Goal: Task Accomplishment & Management: Complete application form

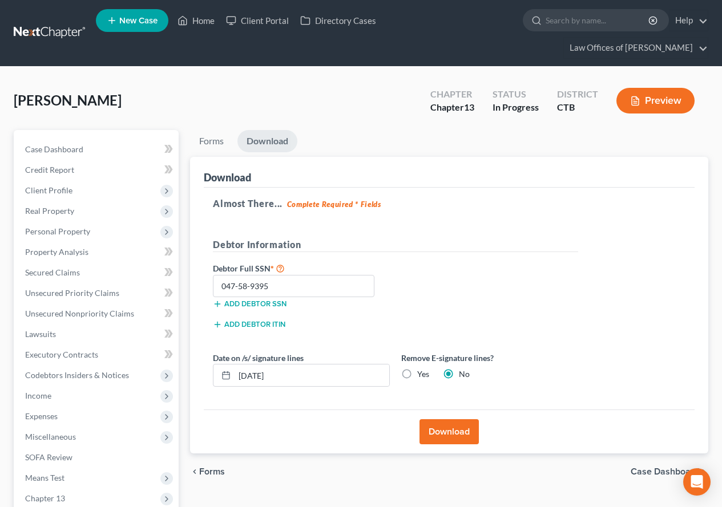
scroll to position [140, 0]
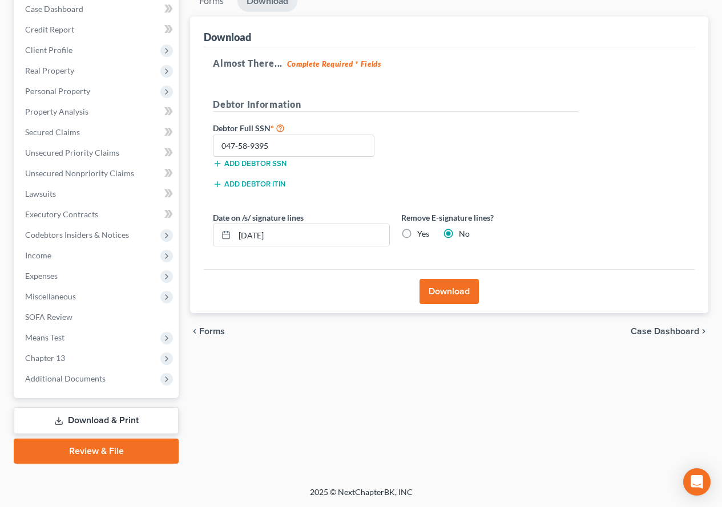
click at [439, 293] on button "Download" at bounding box center [448, 291] width 59 height 25
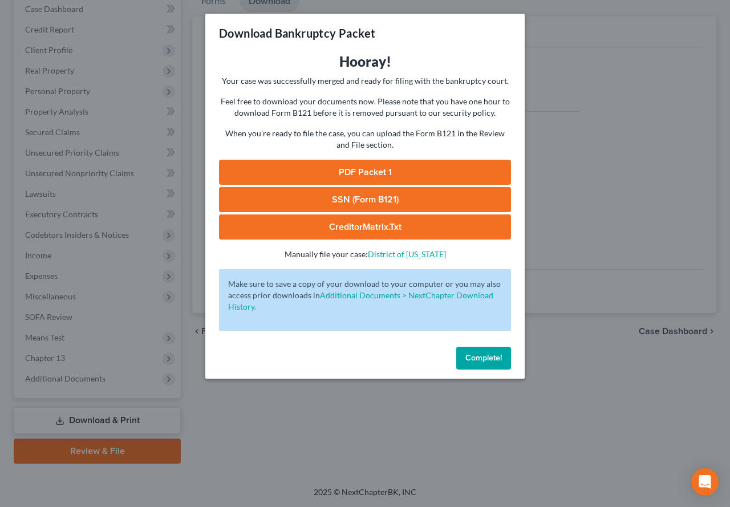
click at [333, 202] on link "SSN (Form B121)" at bounding box center [365, 199] width 292 height 25
click at [344, 229] on link "CreditorMatrix.txt" at bounding box center [365, 227] width 292 height 25
click at [461, 362] on button "Complete!" at bounding box center [483, 358] width 55 height 23
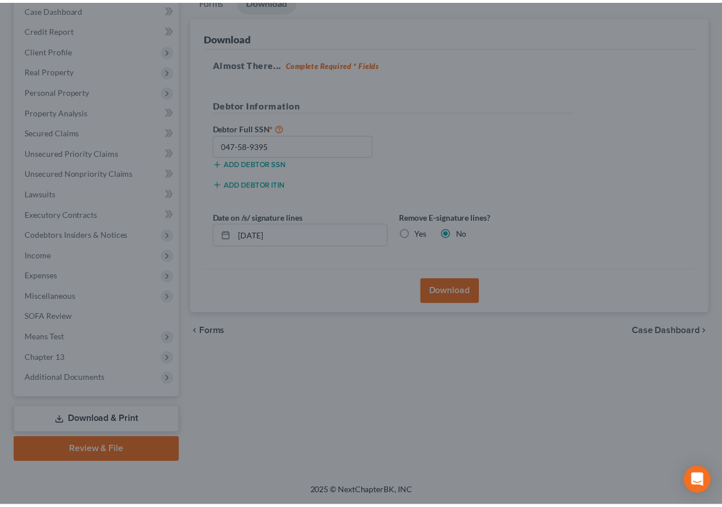
scroll to position [140, 0]
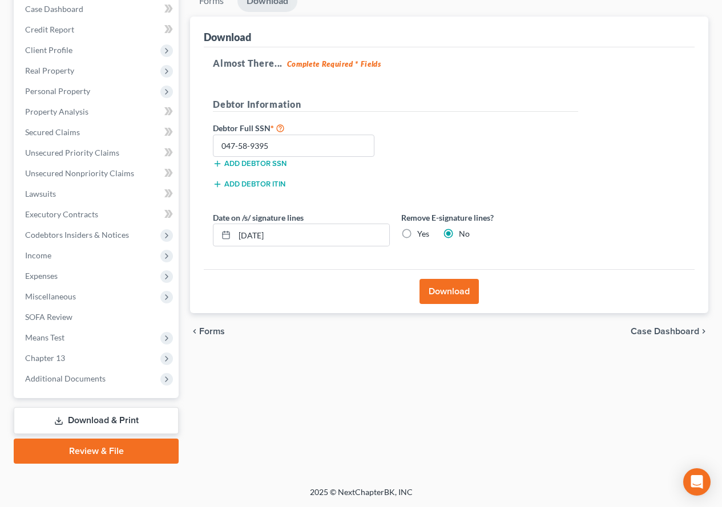
click at [68, 458] on link "Review & File" at bounding box center [96, 451] width 165 height 25
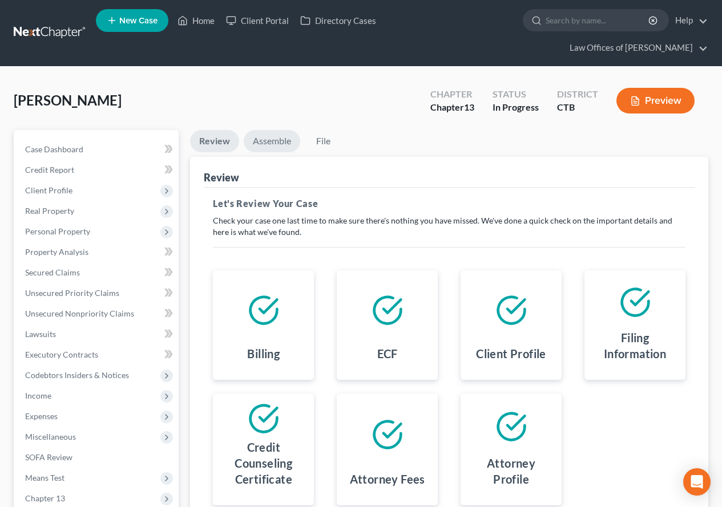
click at [269, 144] on link "Assemble" at bounding box center [272, 141] width 56 height 22
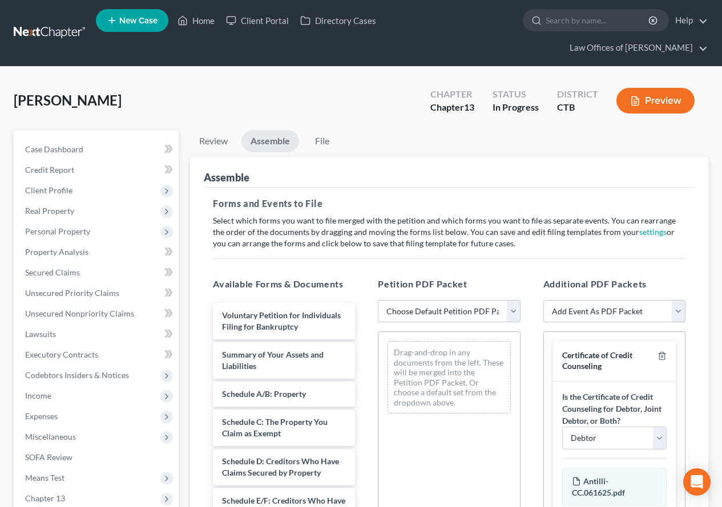
click at [511, 313] on select "Choose Default Petition PDF Packet Emergency Filing (Voluntary Petition and Cre…" at bounding box center [449, 311] width 142 height 23
select select "1"
click at [378, 300] on select "Choose Default Petition PDF Packet Emergency Filing (Voluntary Petition and Cre…" at bounding box center [449, 311] width 142 height 23
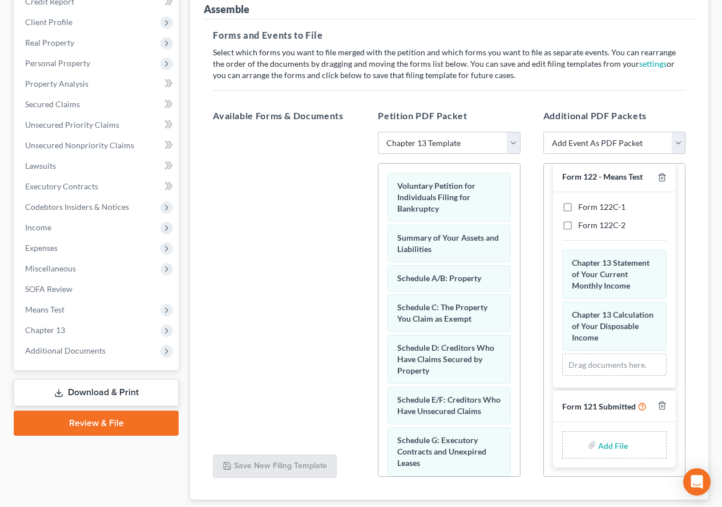
scroll to position [220, 0]
click at [578, 206] on label "Form 122C-1" at bounding box center [601, 206] width 47 height 11
click at [583, 206] on input "Form 122C-1" at bounding box center [586, 204] width 7 height 7
checkbox input "true"
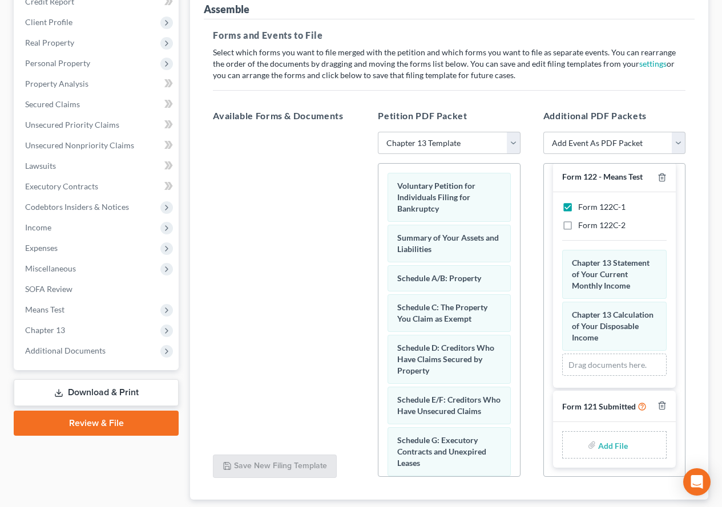
click at [600, 448] on input "file" at bounding box center [611, 445] width 27 height 21
type input "C:\fakepath\ss.pdf"
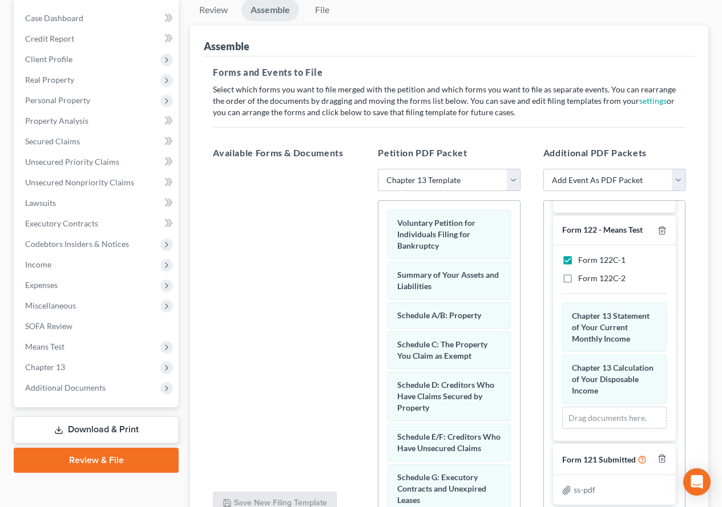
scroll to position [116, 0]
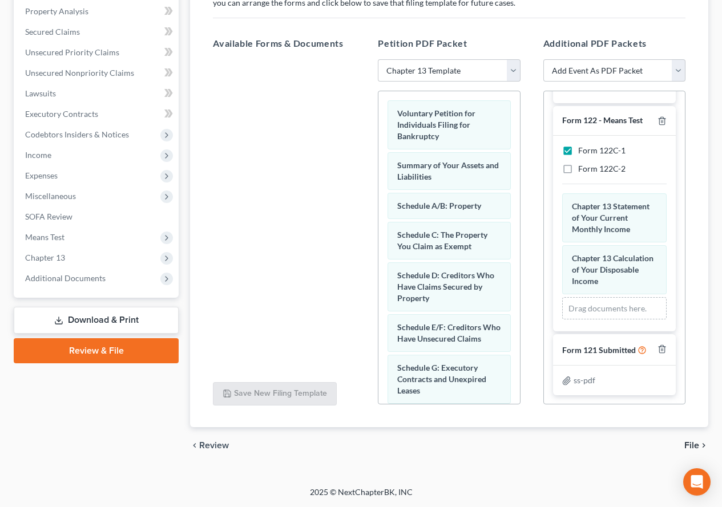
click at [686, 442] on span "File" at bounding box center [691, 445] width 15 height 9
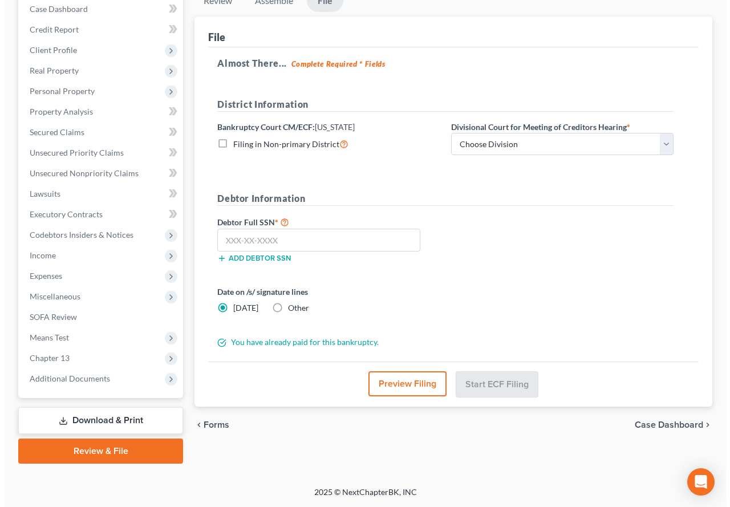
scroll to position [120, 0]
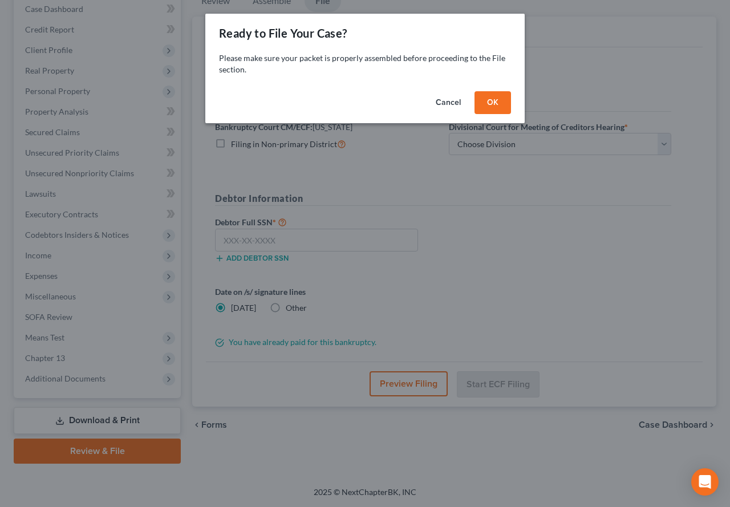
click at [484, 105] on button "OK" at bounding box center [493, 102] width 37 height 23
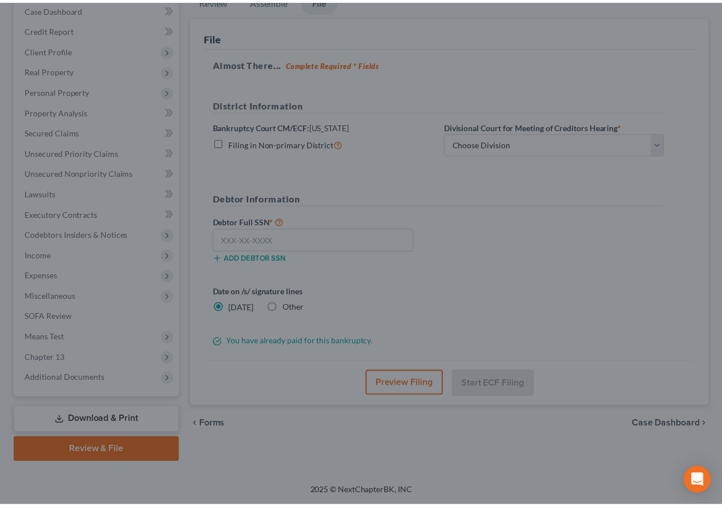
scroll to position [140, 0]
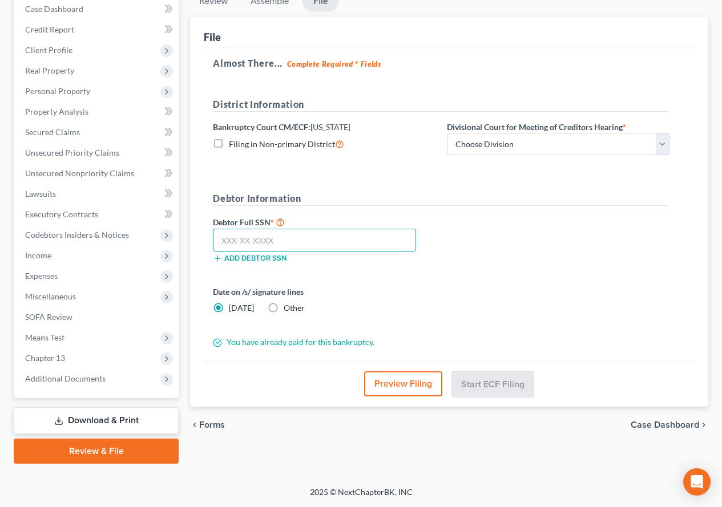
paste input "047-58-9395"
type input "047-58-9395"
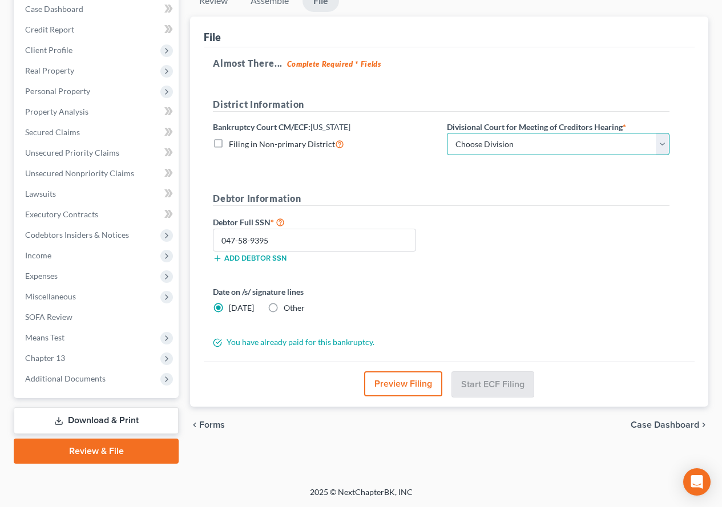
click at [664, 148] on select "Choose Division [GEOGRAPHIC_DATA] [GEOGRAPHIC_DATA] [GEOGRAPHIC_DATA]" at bounding box center [558, 144] width 223 height 23
select select "1"
click at [447, 133] on select "Choose Division [GEOGRAPHIC_DATA] [GEOGRAPHIC_DATA] [GEOGRAPHIC_DATA]" at bounding box center [558, 144] width 223 height 23
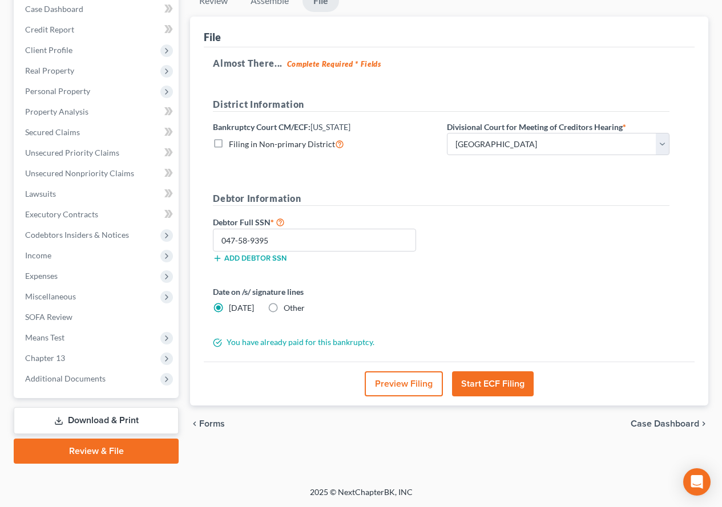
click at [484, 393] on button "Start ECF Filing" at bounding box center [493, 383] width 82 height 25
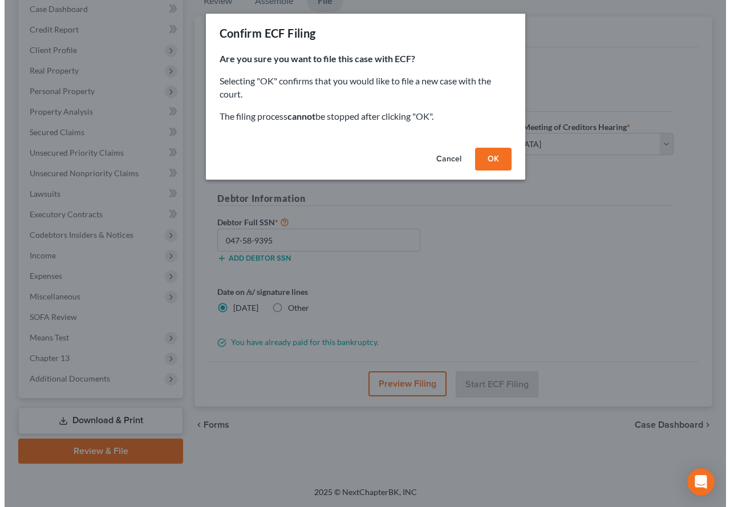
scroll to position [120, 0]
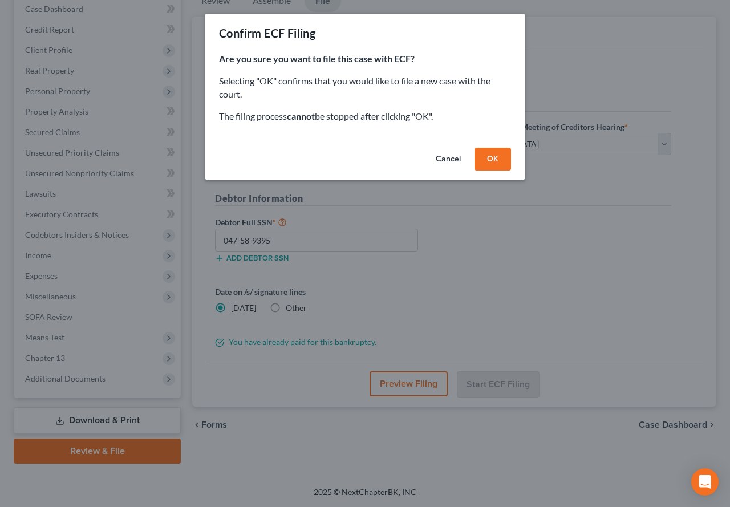
click at [487, 165] on button "OK" at bounding box center [493, 159] width 37 height 23
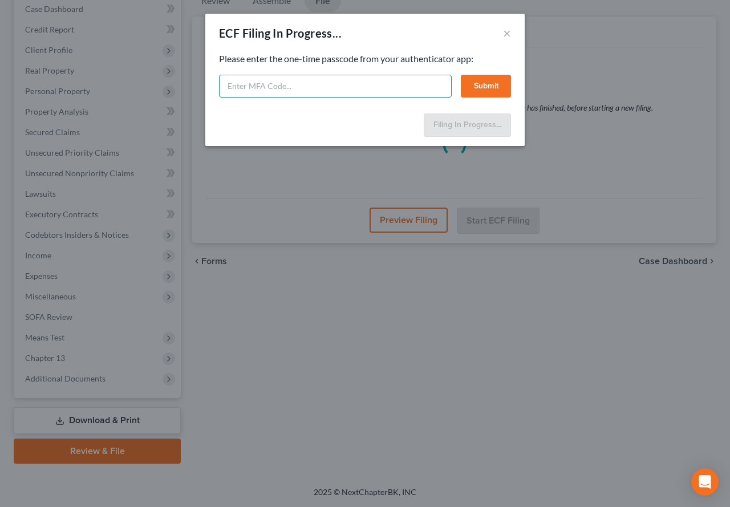
paste input "hhqj-30rz-947a-v2wr"
type input "hhqj-30rz-947a-v2wr"
click at [499, 82] on button "Submit" at bounding box center [486, 86] width 50 height 23
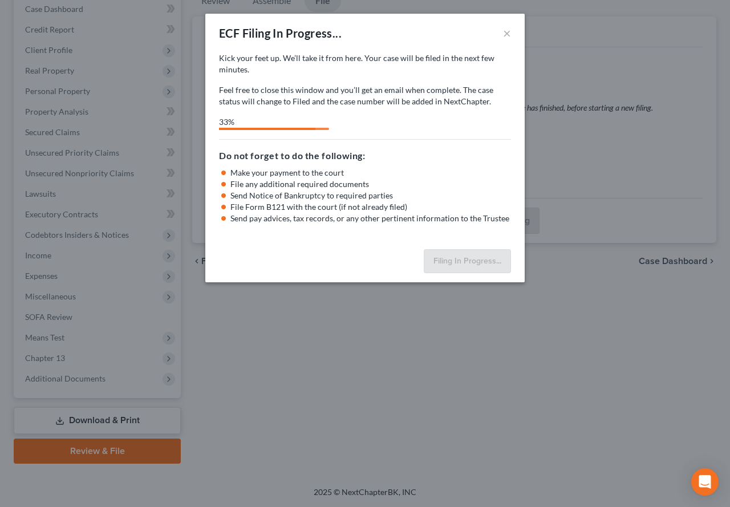
click at [640, 66] on div "ECF Filing In Progress... × Kick your feet up. We’ll take it from here. Your ca…" at bounding box center [365, 253] width 730 height 507
click at [507, 37] on button "×" at bounding box center [507, 33] width 8 height 14
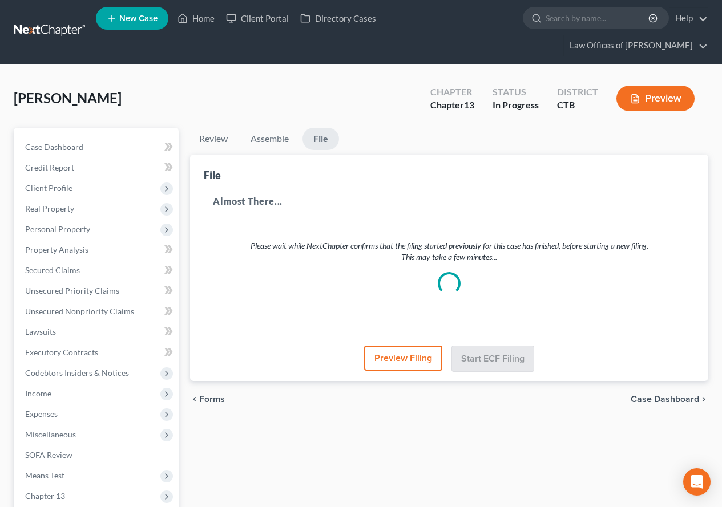
scroll to position [0, 0]
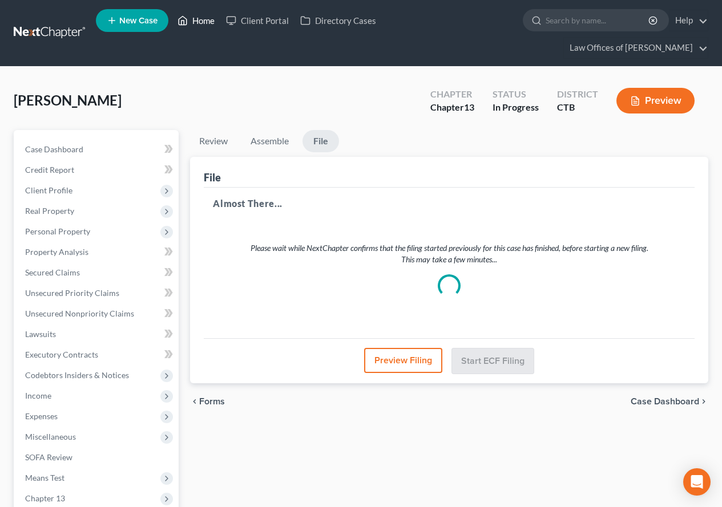
click at [201, 22] on link "Home" at bounding box center [196, 20] width 48 height 21
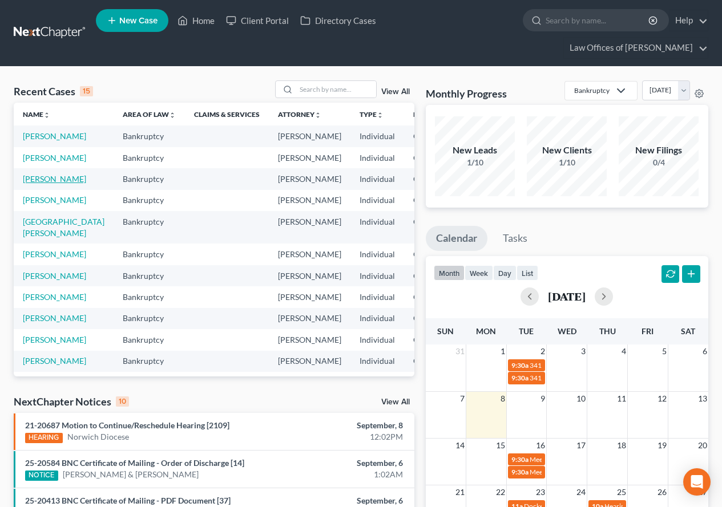
click at [38, 184] on link "[PERSON_NAME]" at bounding box center [54, 179] width 63 height 10
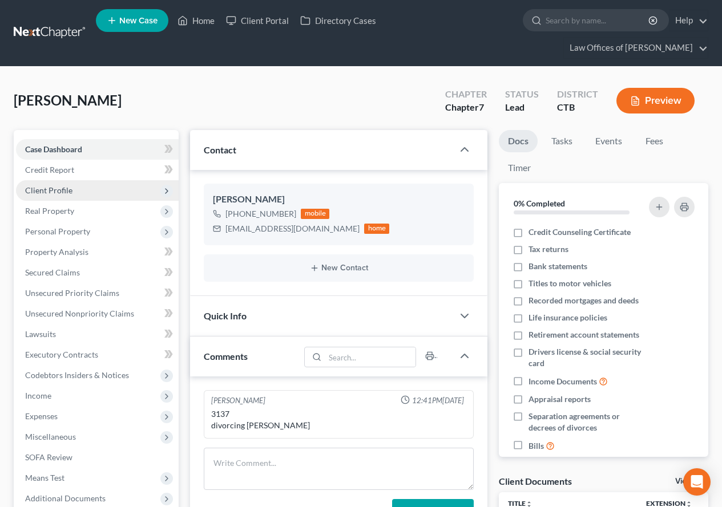
click at [56, 192] on span "Client Profile" at bounding box center [48, 190] width 47 height 10
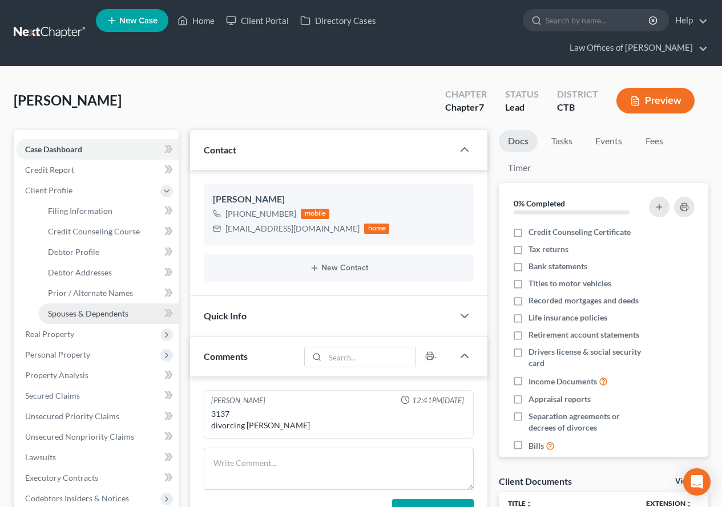
click at [82, 316] on span "Spouses & Dependents" at bounding box center [88, 314] width 80 height 10
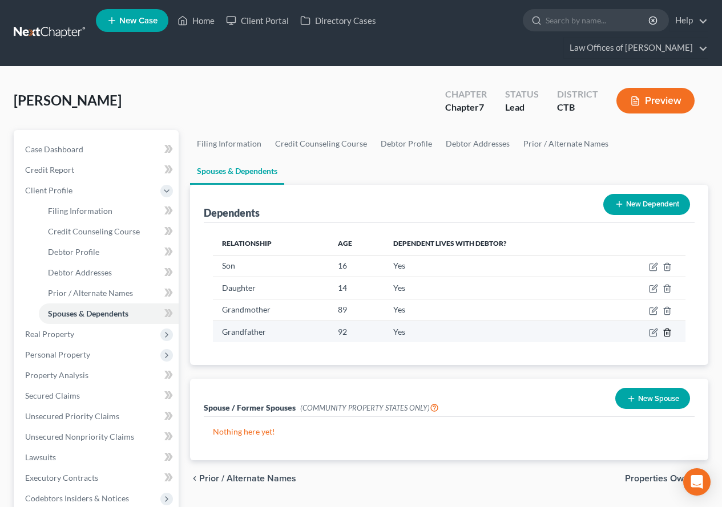
click at [666, 329] on icon "button" at bounding box center [666, 332] width 5 height 7
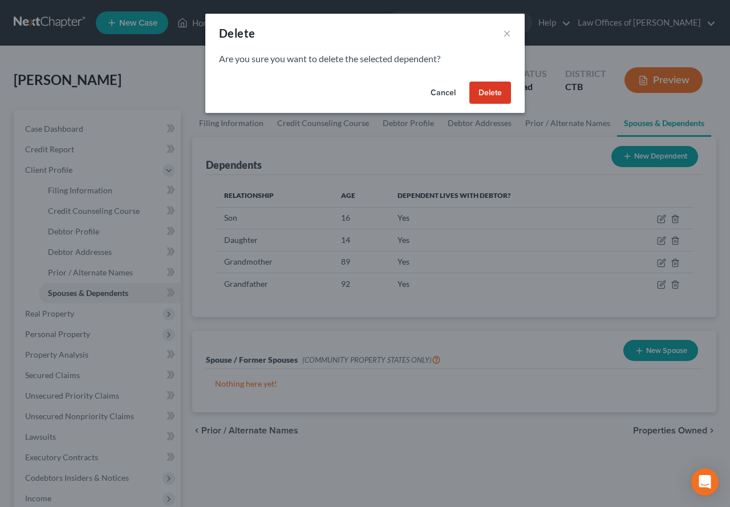
click at [495, 91] on button "Delete" at bounding box center [491, 93] width 42 height 23
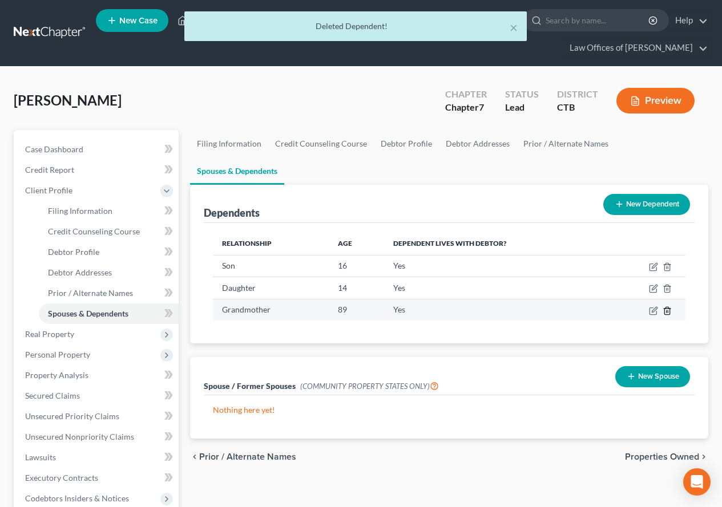
click at [669, 307] on icon "button" at bounding box center [666, 310] width 5 height 7
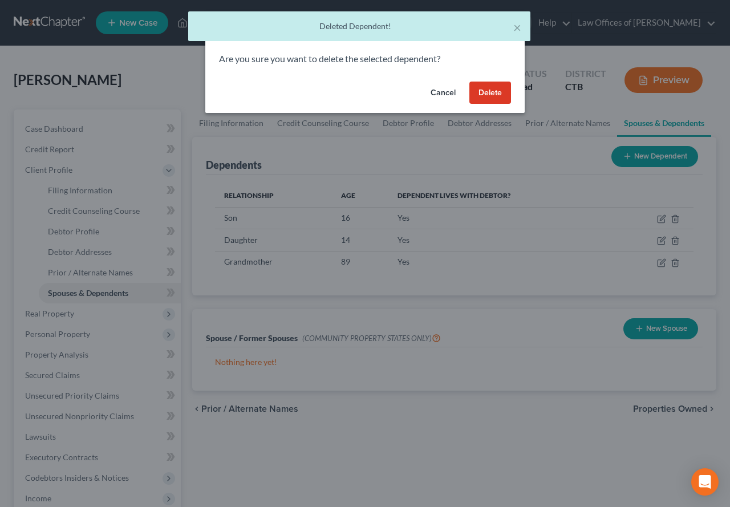
click at [479, 88] on button "Delete" at bounding box center [491, 93] width 42 height 23
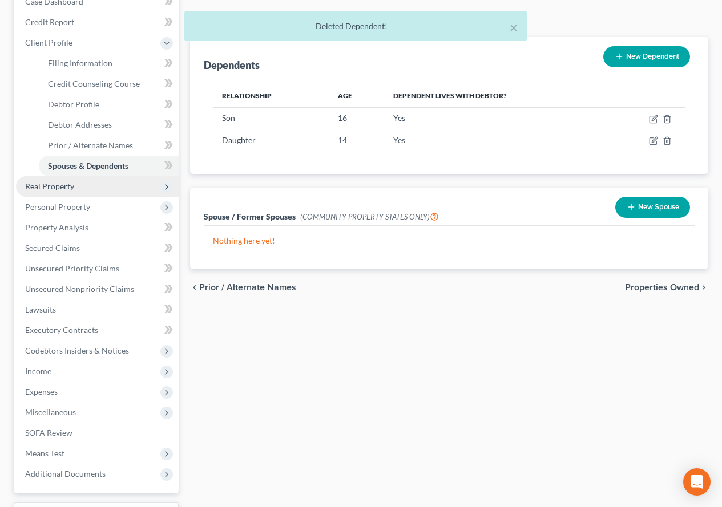
scroll to position [171, 0]
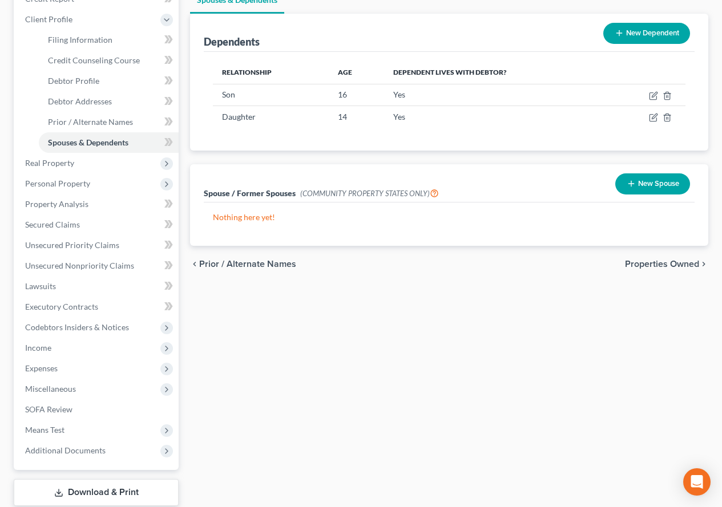
click at [334, 422] on div "Filing Information Credit Counseling Course Debtor Profile Debtor Addresses Pri…" at bounding box center [448, 247] width 529 height 577
click at [56, 185] on span "Personal Property" at bounding box center [57, 184] width 65 height 10
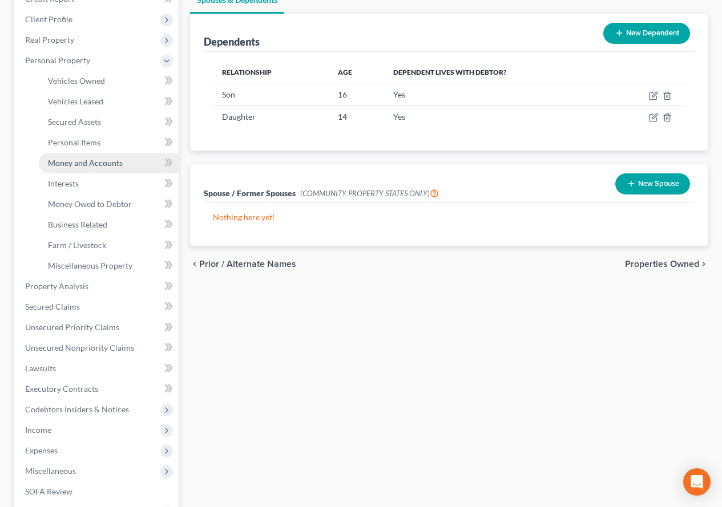
click at [67, 163] on span "Money and Accounts" at bounding box center [85, 163] width 75 height 10
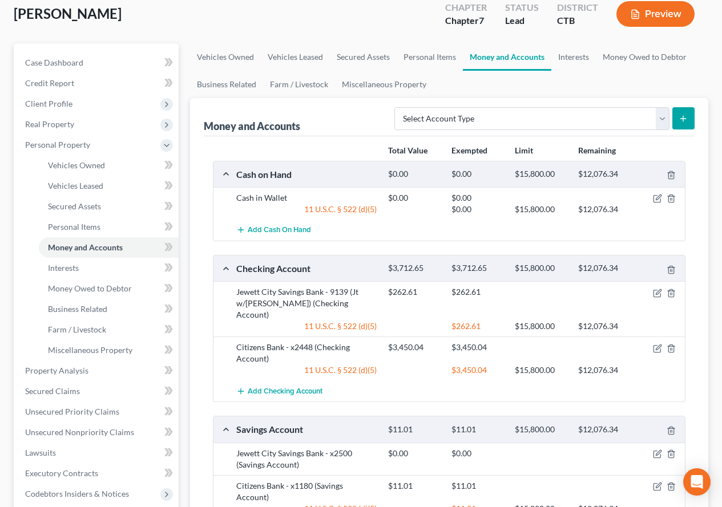
scroll to position [114, 0]
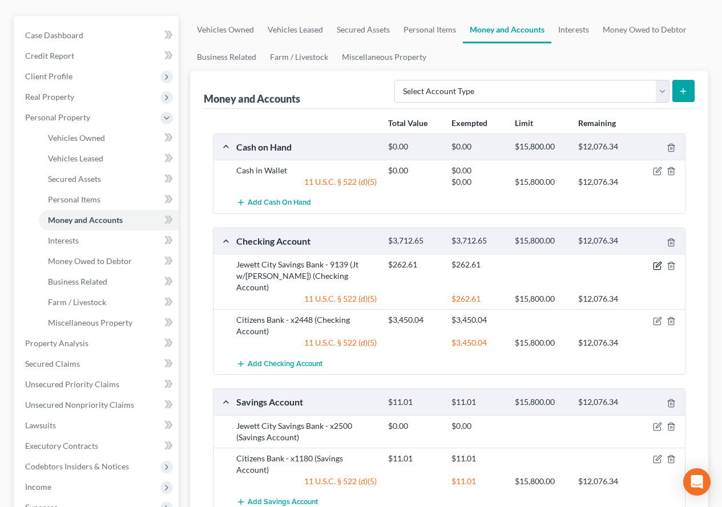
click at [654, 266] on icon "button" at bounding box center [657, 265] width 9 height 9
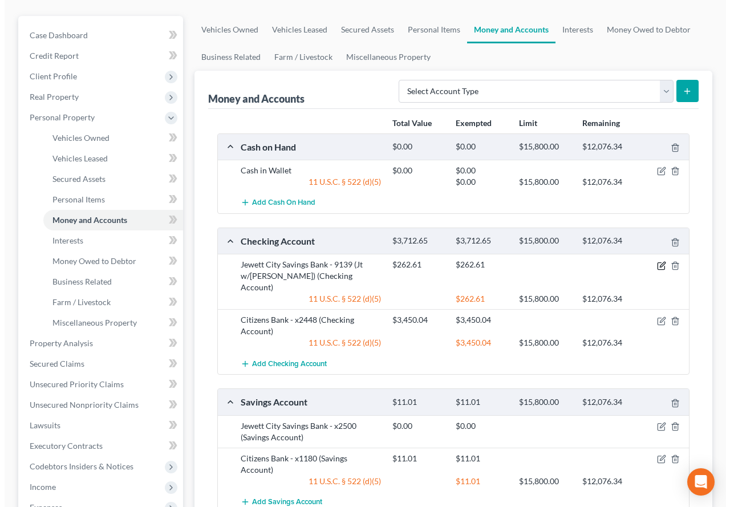
scroll to position [94, 0]
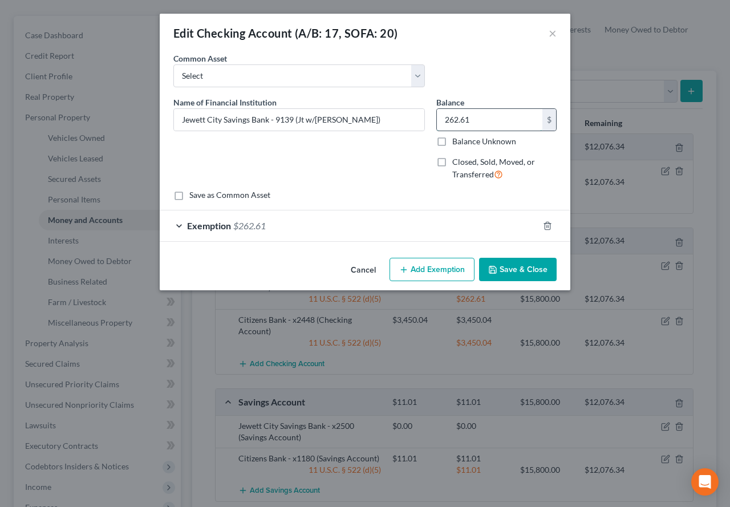
click at [471, 122] on input "262.61" at bounding box center [490, 120] width 106 height 22
type input "9.00"
click at [175, 226] on div "Exemption $262.61" at bounding box center [349, 226] width 379 height 30
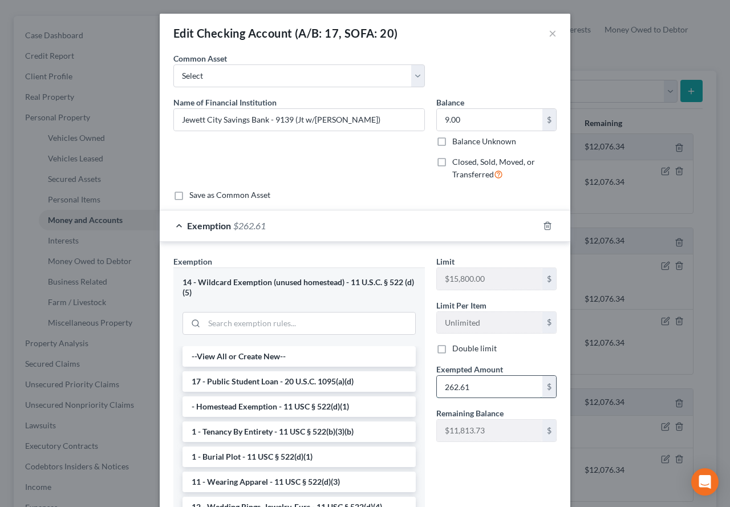
click at [471, 385] on input "262.61" at bounding box center [490, 387] width 106 height 22
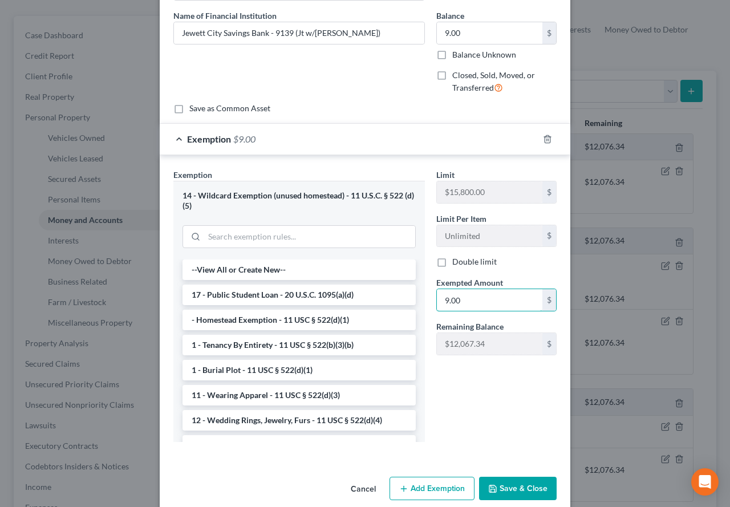
scroll to position [103, 0]
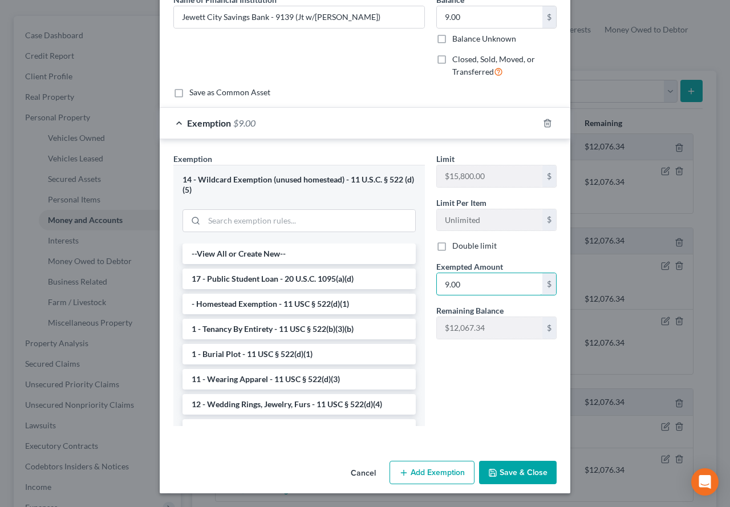
type input "9.00"
click at [511, 474] on button "Save & Close" at bounding box center [518, 473] width 78 height 24
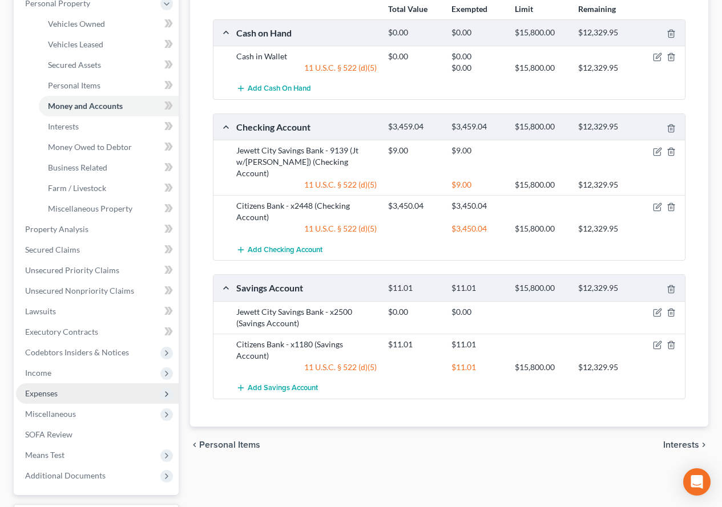
scroll to position [285, 0]
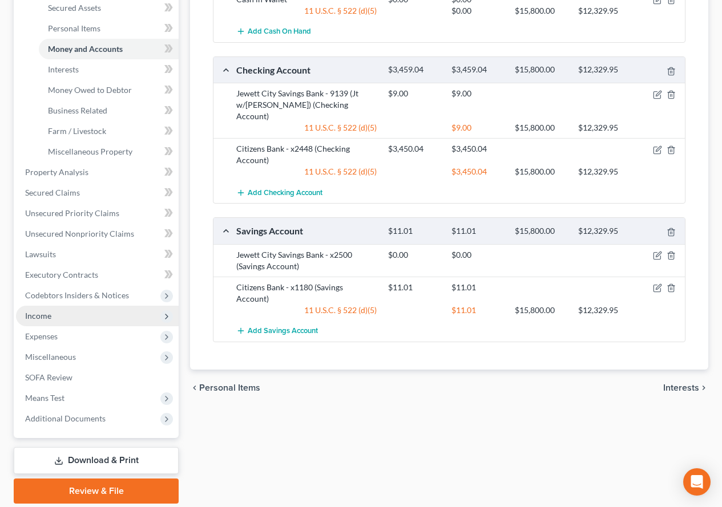
click at [42, 318] on span "Income" at bounding box center [38, 316] width 26 height 10
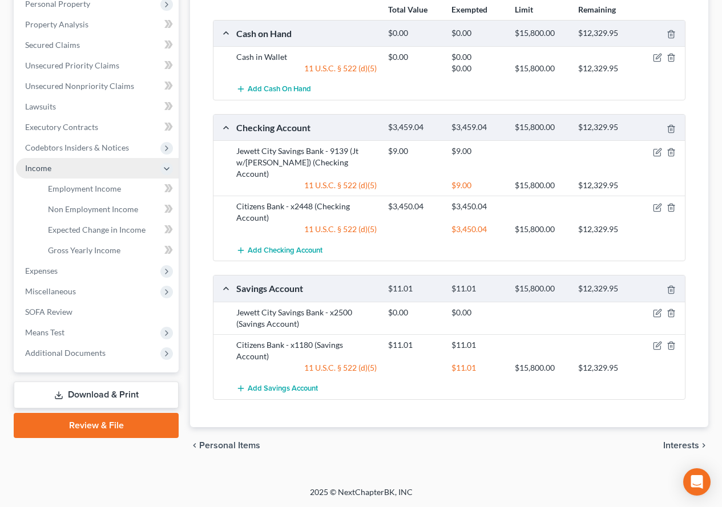
scroll to position [205, 0]
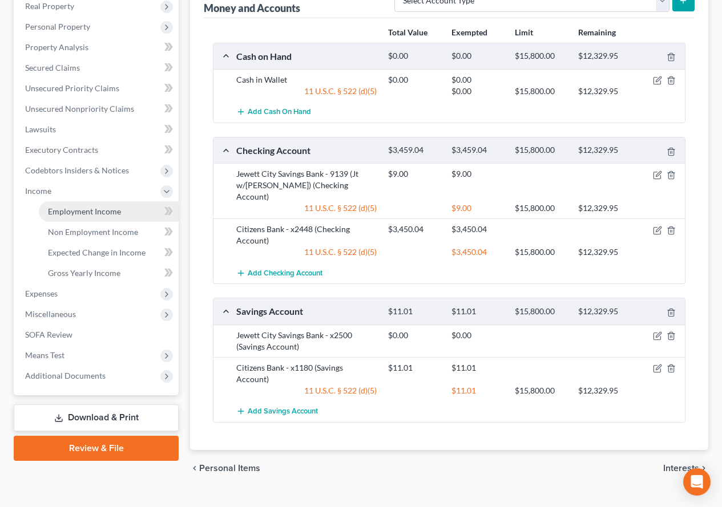
click at [101, 209] on span "Employment Income" at bounding box center [84, 212] width 73 height 10
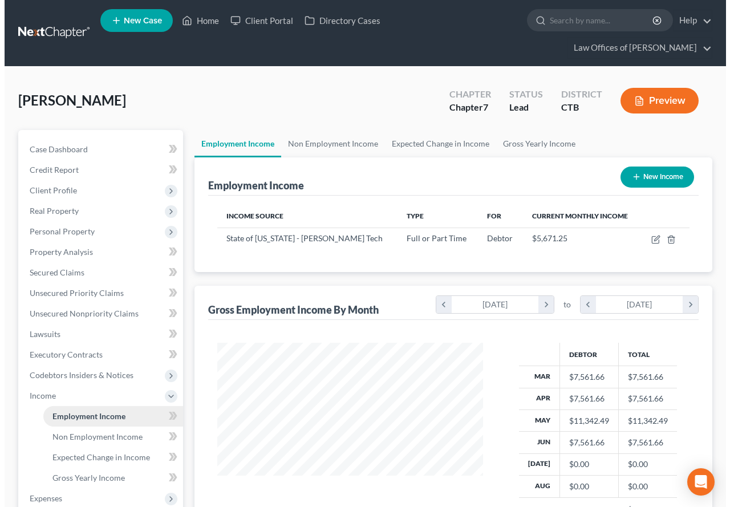
scroll to position [205, 289]
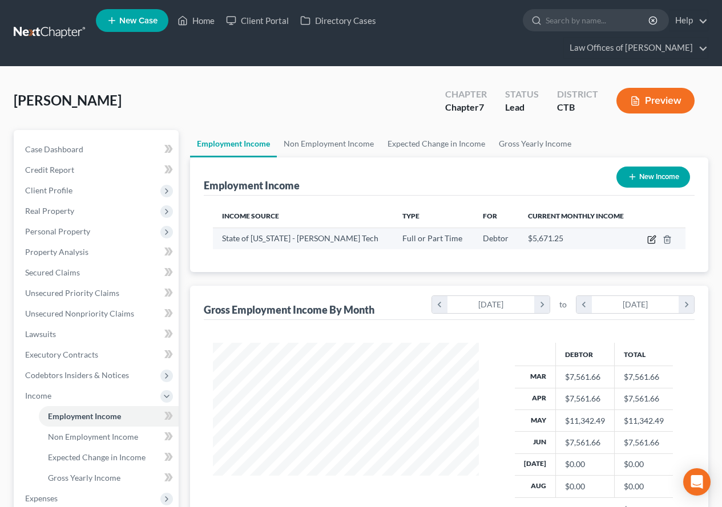
click at [652, 239] on icon "button" at bounding box center [651, 239] width 9 height 9
select select "0"
select select "6"
select select "2"
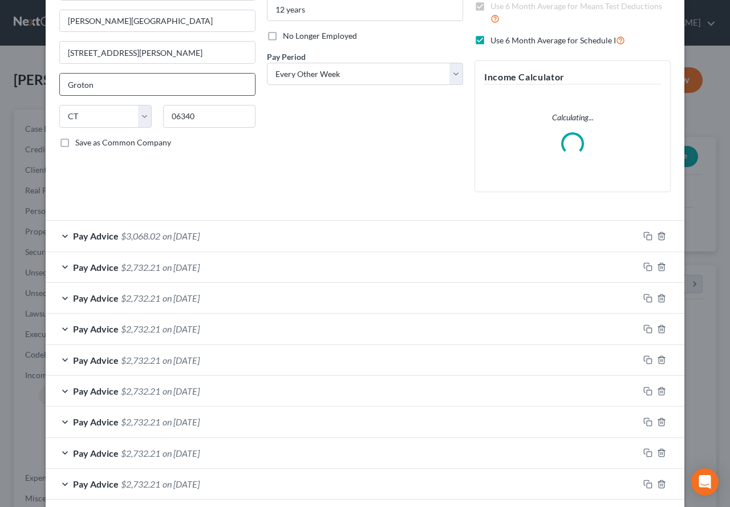
scroll to position [171, 0]
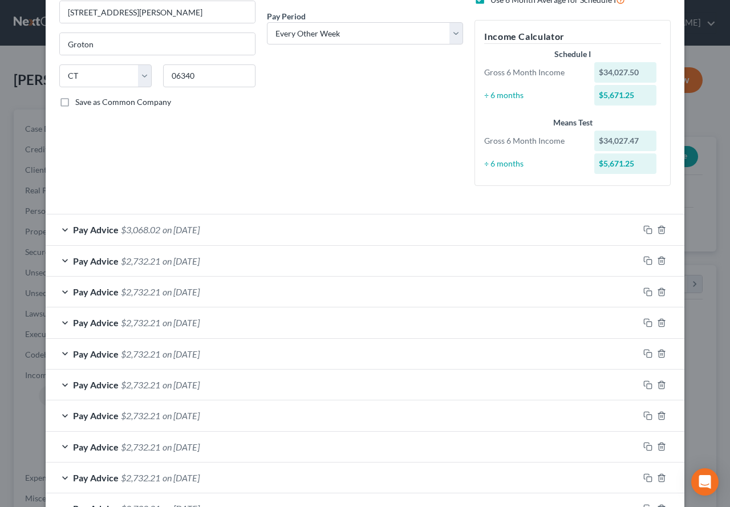
click at [58, 195] on div "Employment Type * Select Full or [DEMOGRAPHIC_DATA] Employment Self Employment …" at bounding box center [158, 38] width 208 height 314
click at [60, 230] on div "Pay Advice $3,068.02 on [DATE]" at bounding box center [342, 230] width 593 height 30
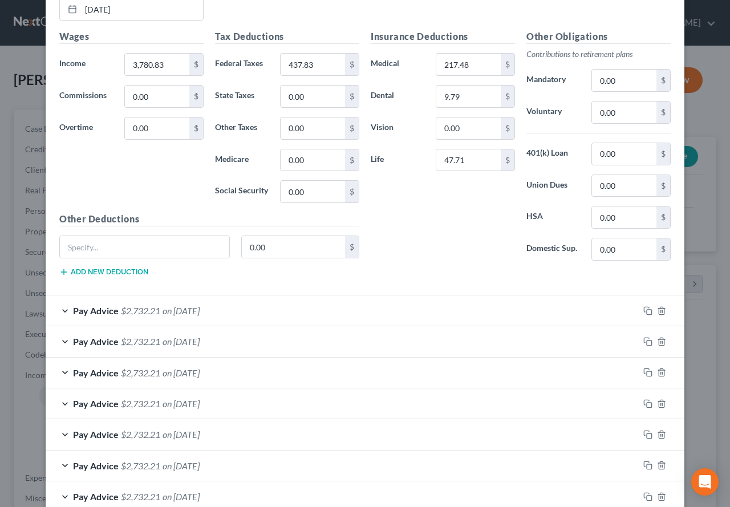
scroll to position [434, 0]
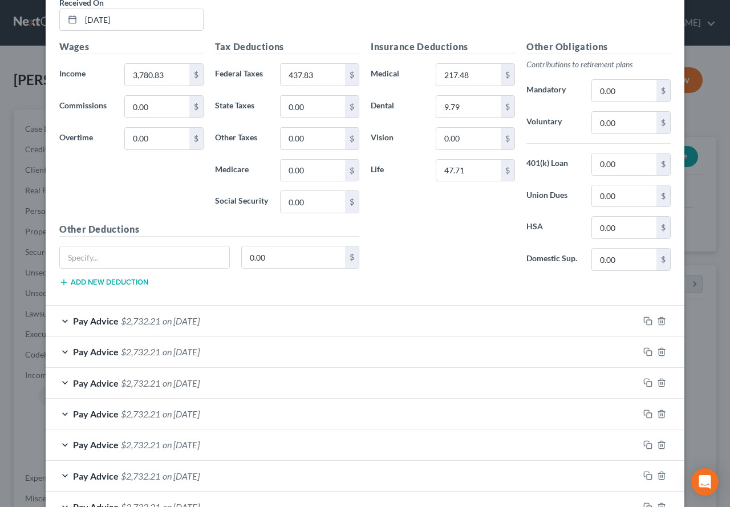
click at [58, 318] on div "Pay Advice $2,732.21 on [DATE]" at bounding box center [342, 321] width 593 height 30
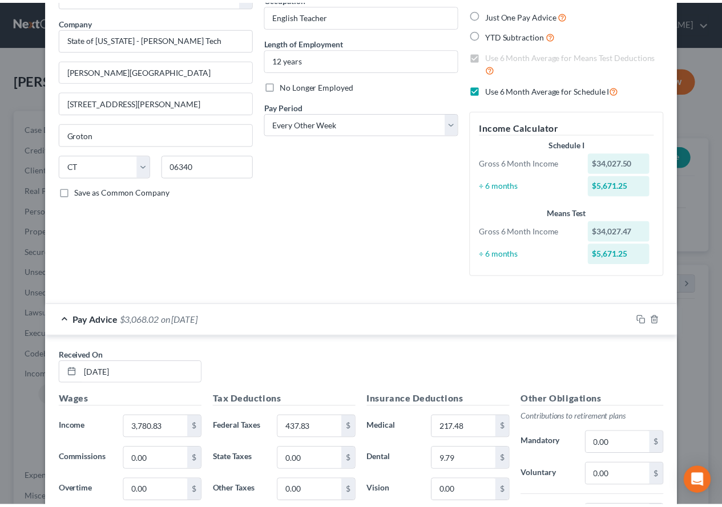
scroll to position [0, 0]
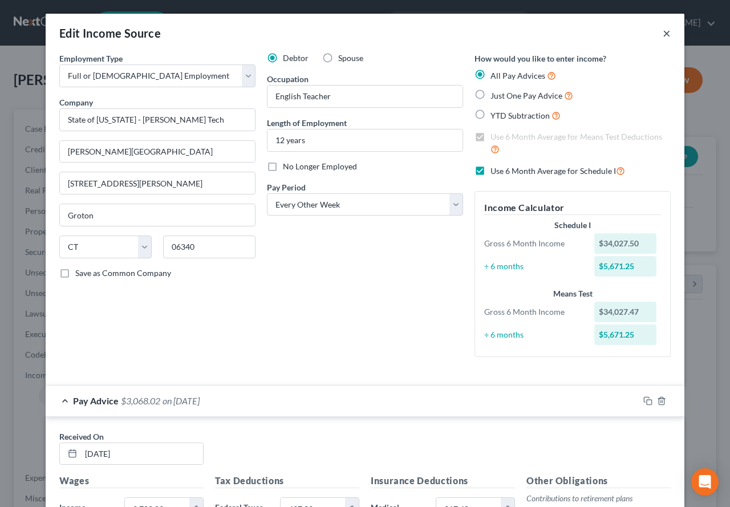
click at [663, 34] on button "×" at bounding box center [667, 33] width 8 height 14
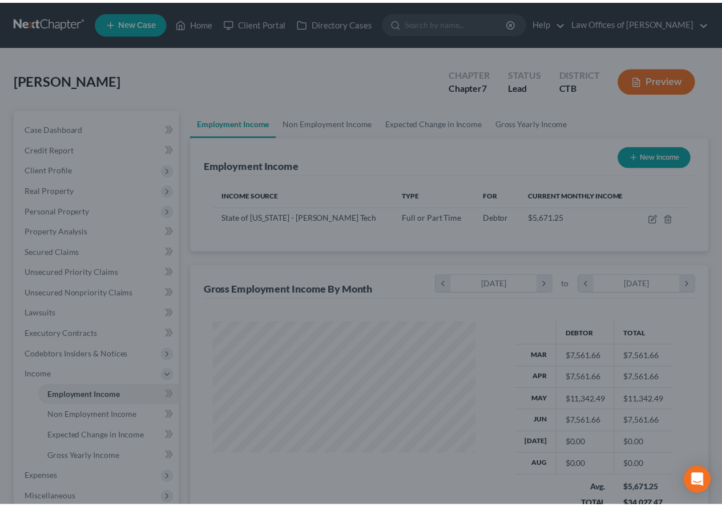
scroll to position [570324, 570240]
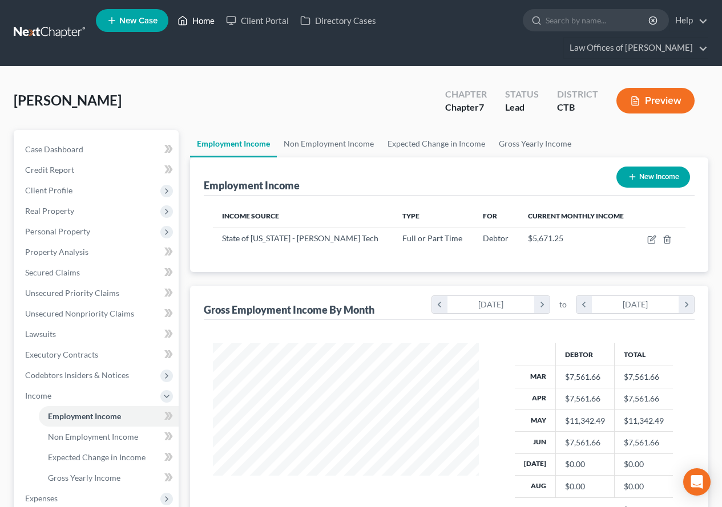
click at [203, 19] on link "Home" at bounding box center [196, 20] width 48 height 21
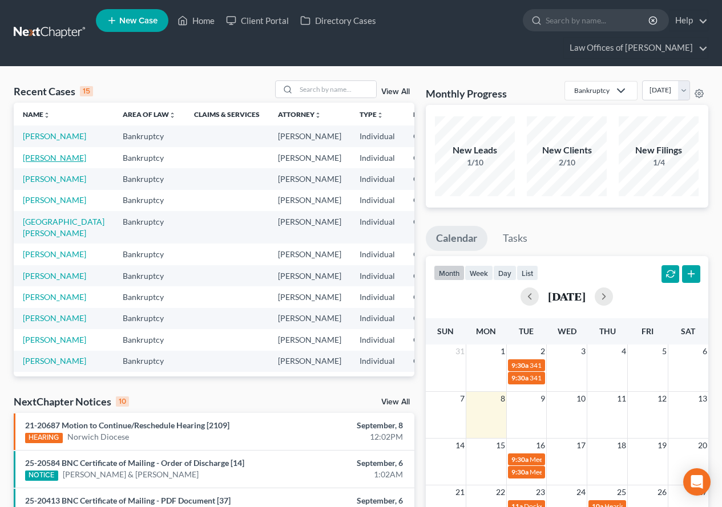
click at [23, 163] on link "[PERSON_NAME]" at bounding box center [54, 158] width 63 height 10
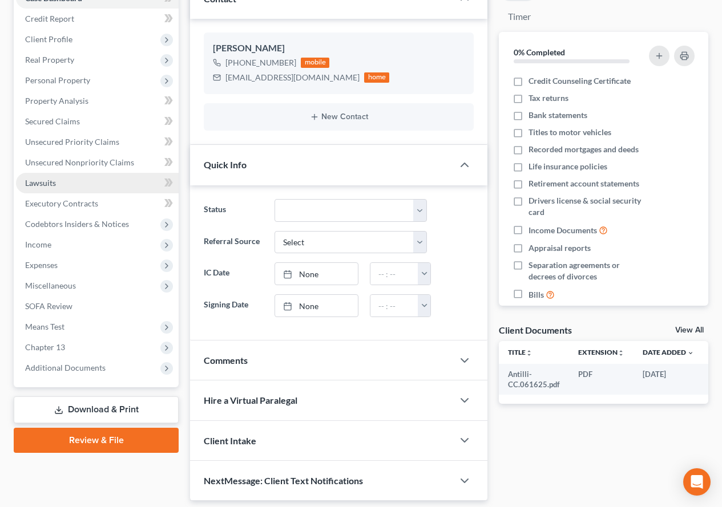
scroll to position [171, 0]
